Goal: Task Accomplishment & Management: Manage account settings

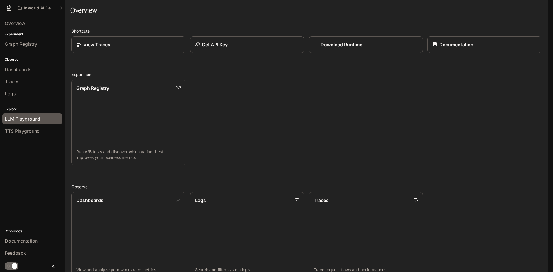
click at [16, 118] on span "LLM Playground" at bounding box center [22, 119] width 35 height 7
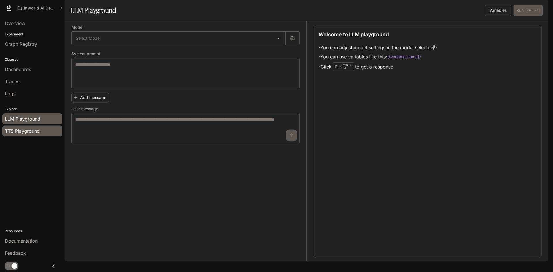
click at [29, 130] on span "TTS Playground" at bounding box center [22, 131] width 35 height 7
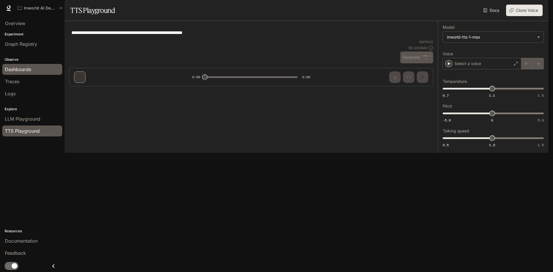
click at [35, 67] on div "Dashboards" at bounding box center [32, 69] width 55 height 7
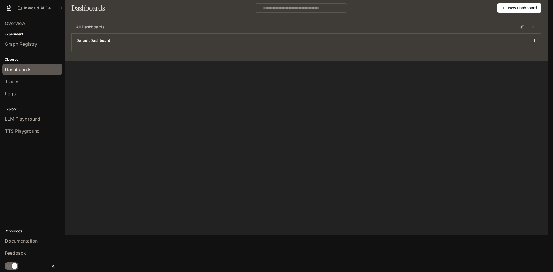
click at [542, 9] on icon "button" at bounding box center [540, 8] width 3 height 3
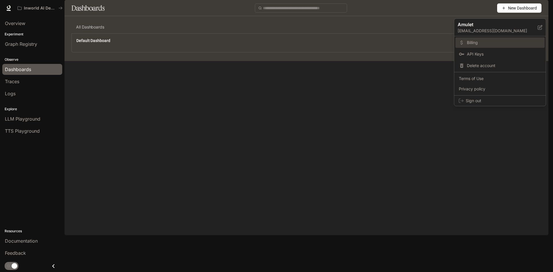
click at [510, 39] on link "Billing" at bounding box center [499, 42] width 89 height 10
